Goal: Find contact information: Find contact information

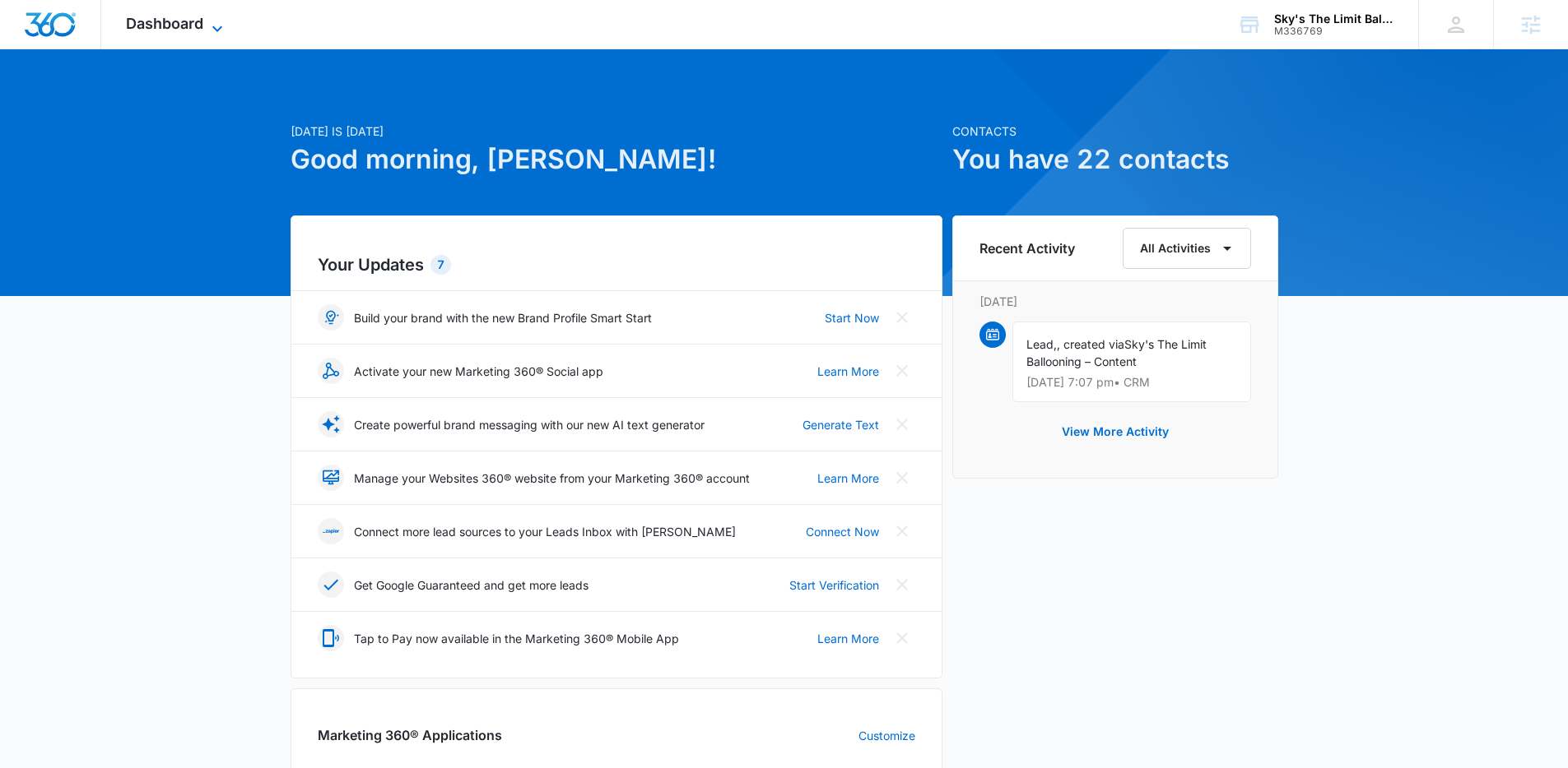
click at [212, 27] on icon at bounding box center [217, 28] width 20 height 20
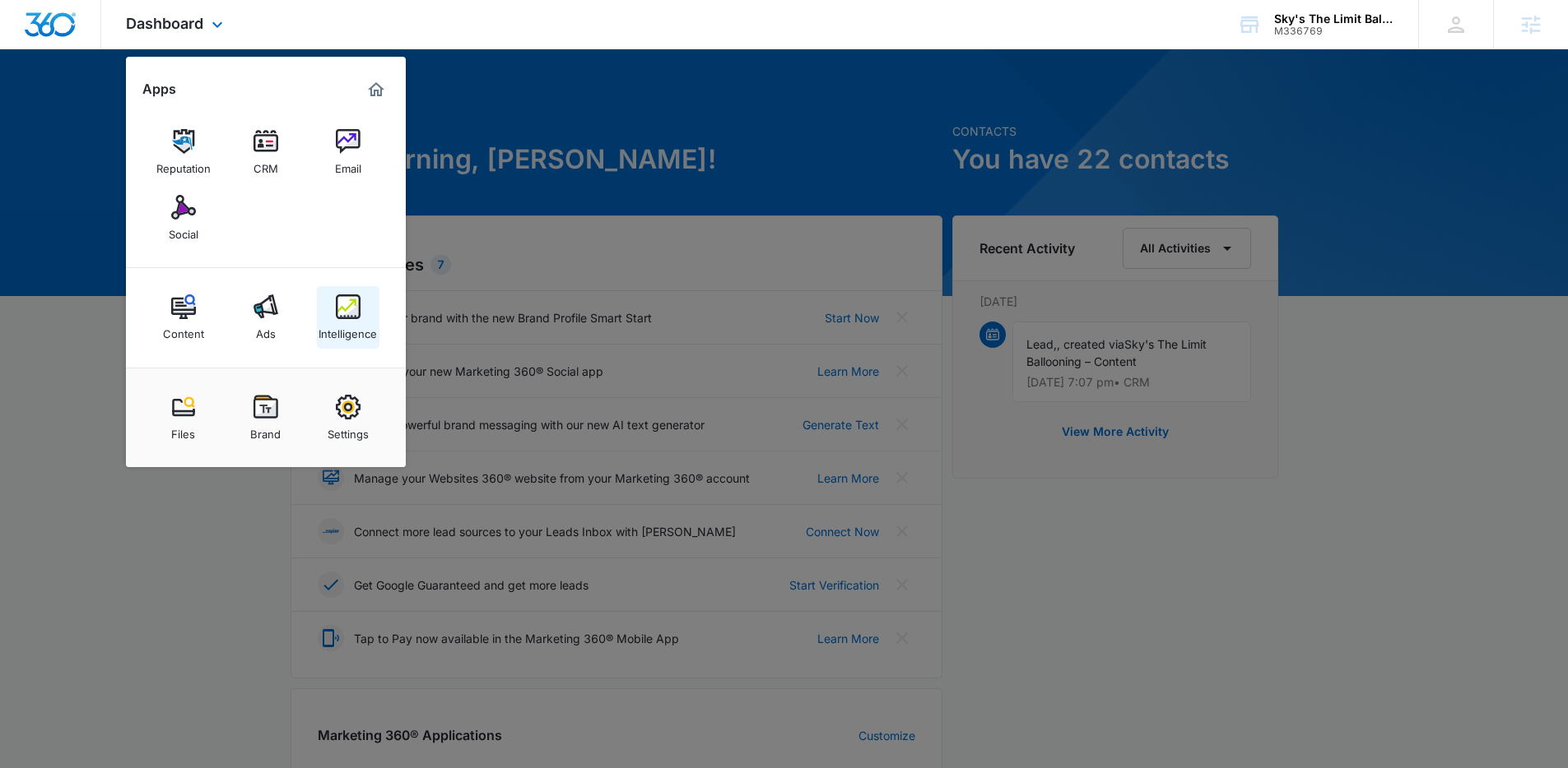
click at [332, 325] on div "Intelligence" at bounding box center [348, 330] width 59 height 22
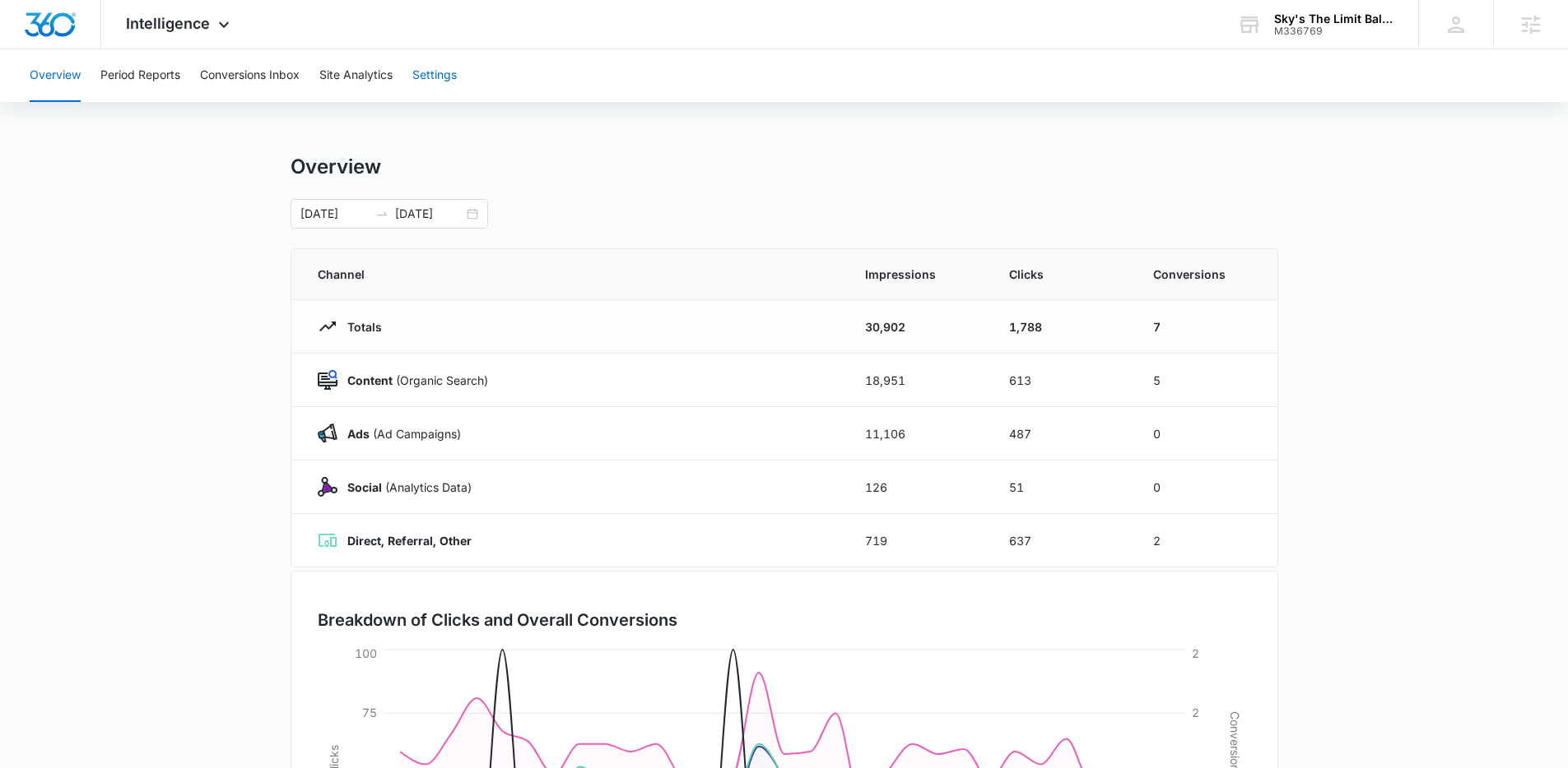
click at [431, 77] on button "Settings" at bounding box center [435, 75] width 45 height 53
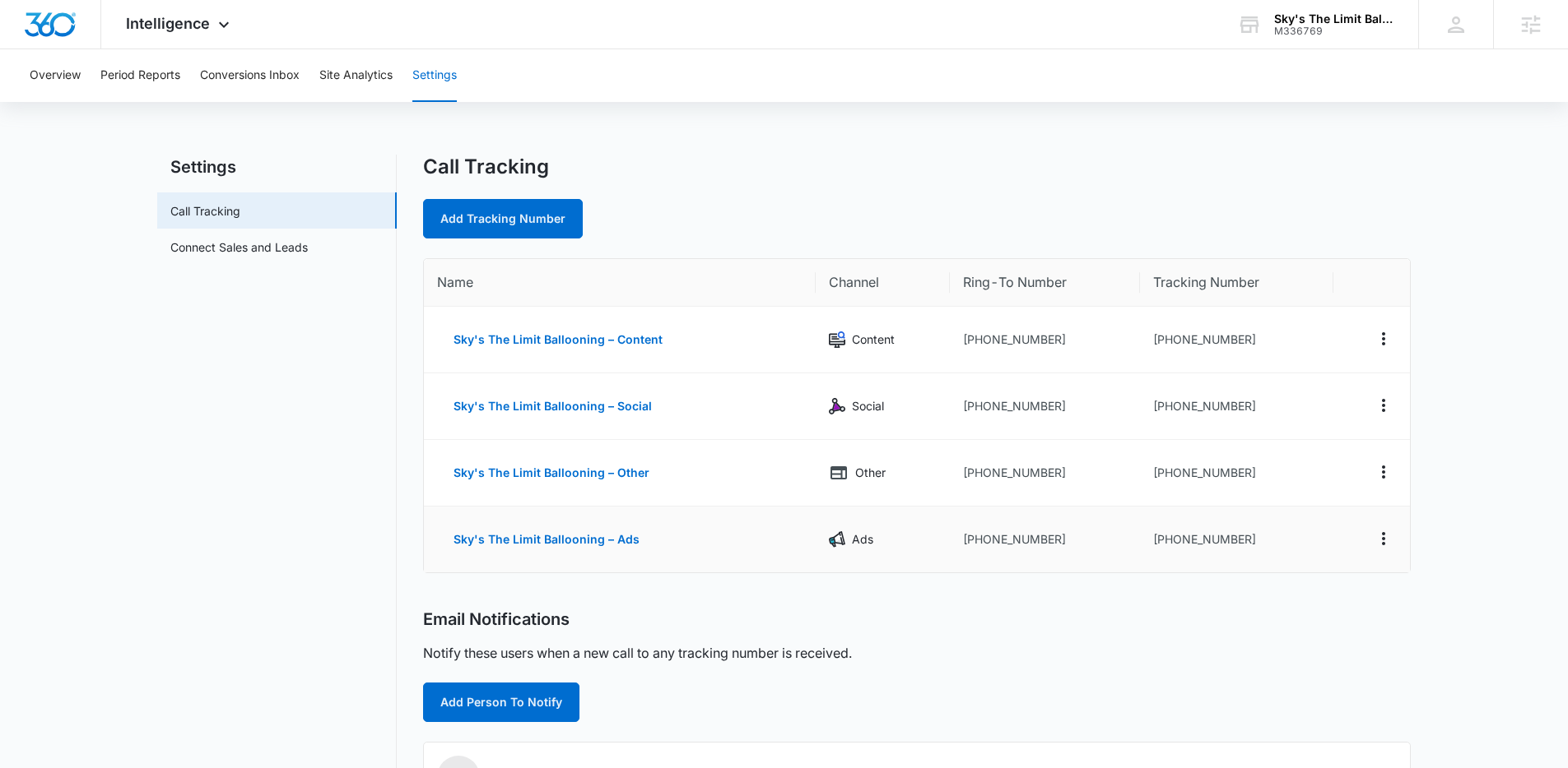
click at [1223, 539] on td "+17608491112" at bounding box center [1236, 539] width 193 height 65
drag, startPoint x: 1242, startPoint y: 542, endPoint x: 1161, endPoint y: 546, distance: 81.1
click at [1161, 546] on td "+17608491112" at bounding box center [1236, 539] width 193 height 65
copy td "7608491112"
